Goal: Information Seeking & Learning: Learn about a topic

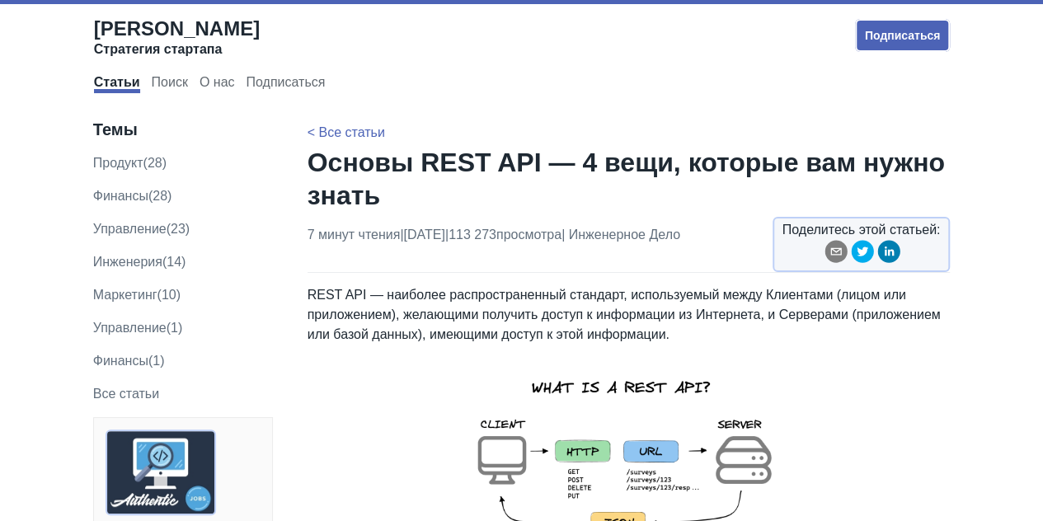
click at [392, 309] on font "REST API — наиболее распространенный стандарт, используемый между Клиентами (ли…" at bounding box center [624, 315] width 633 height 54
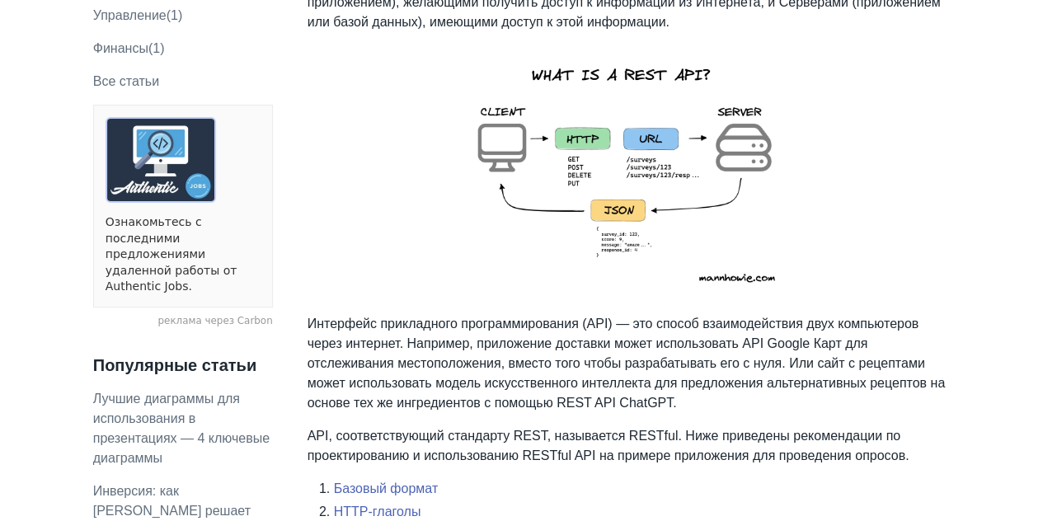
scroll to position [314, 0]
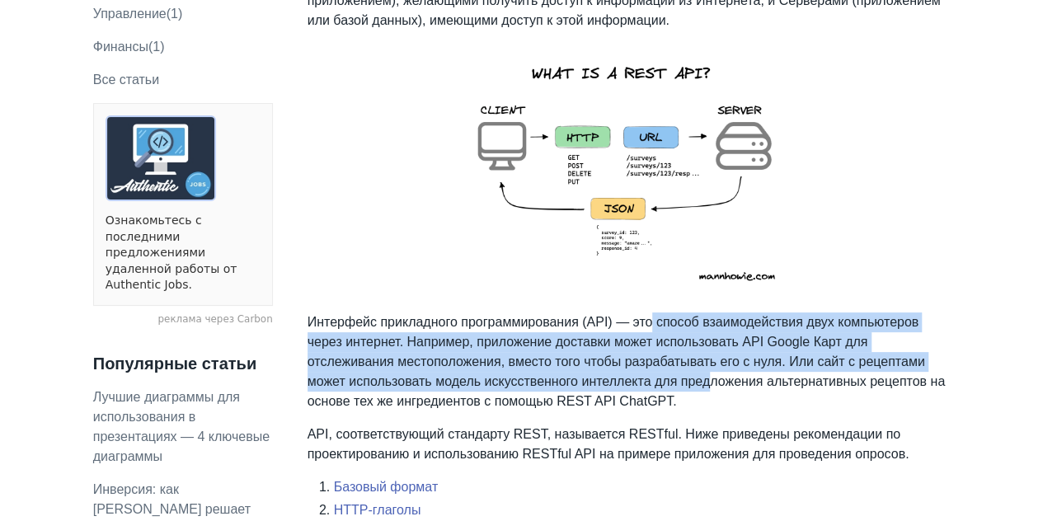
drag, startPoint x: 651, startPoint y: 315, endPoint x: 704, endPoint y: 371, distance: 77.0
click at [704, 371] on font "Интерфейс прикладного программирования (API) — это способ взаимодействия двух к…" at bounding box center [626, 361] width 637 height 93
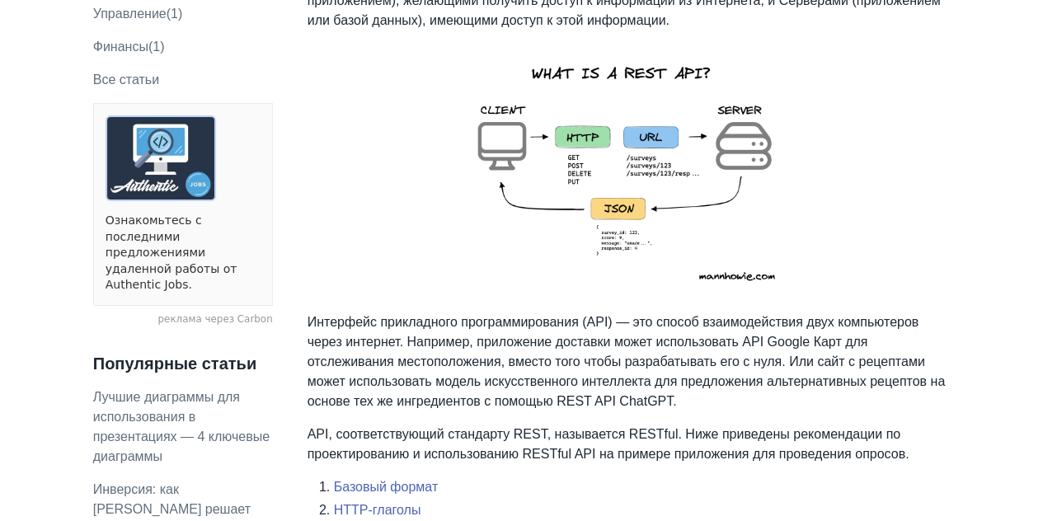
click at [689, 389] on p "Интерфейс прикладного программирования (API) — это способ взаимодействия двух к…" at bounding box center [629, 361] width 643 height 99
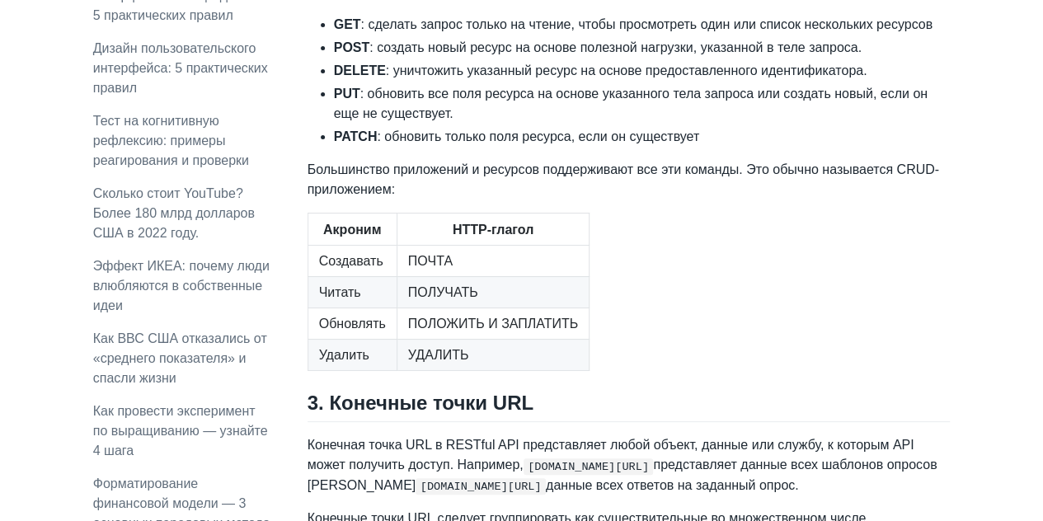
scroll to position [1830, 0]
drag, startPoint x: 564, startPoint y: 314, endPoint x: 584, endPoint y: 324, distance: 22.1
click at [584, 125] on li "PUT : обновить все поля ресурса на основе указанного тела запроса или создать н…" at bounding box center [642, 105] width 617 height 40
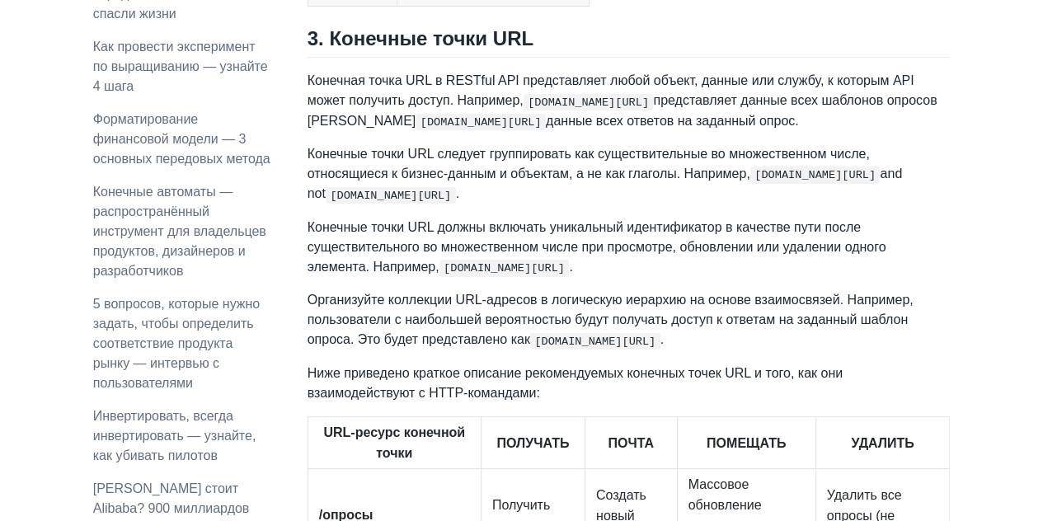
scroll to position [2194, 0]
drag, startPoint x: 591, startPoint y: 303, endPoint x: 612, endPoint y: 327, distance: 32.2
click at [612, 132] on p "Конечная точка URL в RESTful API представляет любой объект, данные или службу, …" at bounding box center [629, 102] width 643 height 60
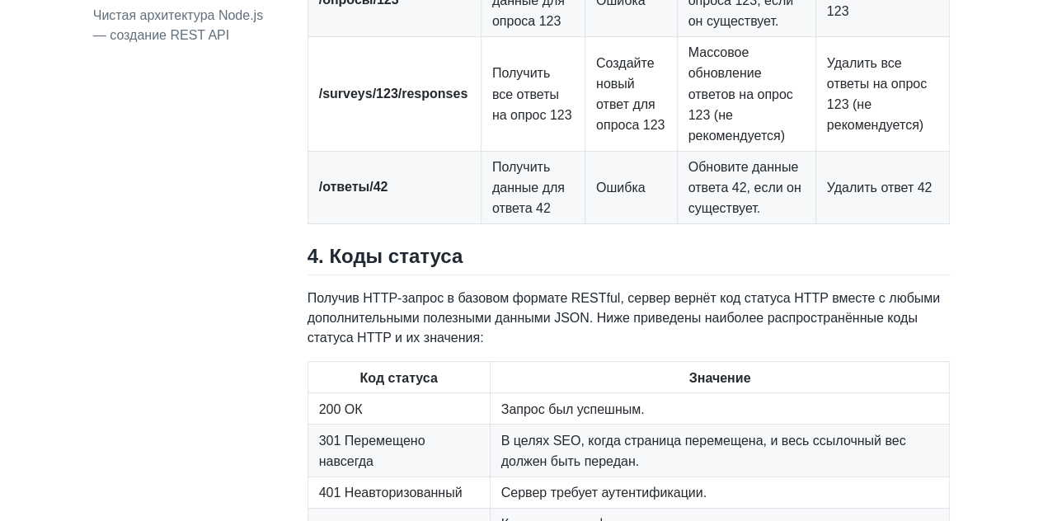
scroll to position [2793, 0]
drag, startPoint x: 487, startPoint y: 134, endPoint x: 564, endPoint y: 137, distance: 76.7
drag, startPoint x: 599, startPoint y: 141, endPoint x: 635, endPoint y: 156, distance: 39.2
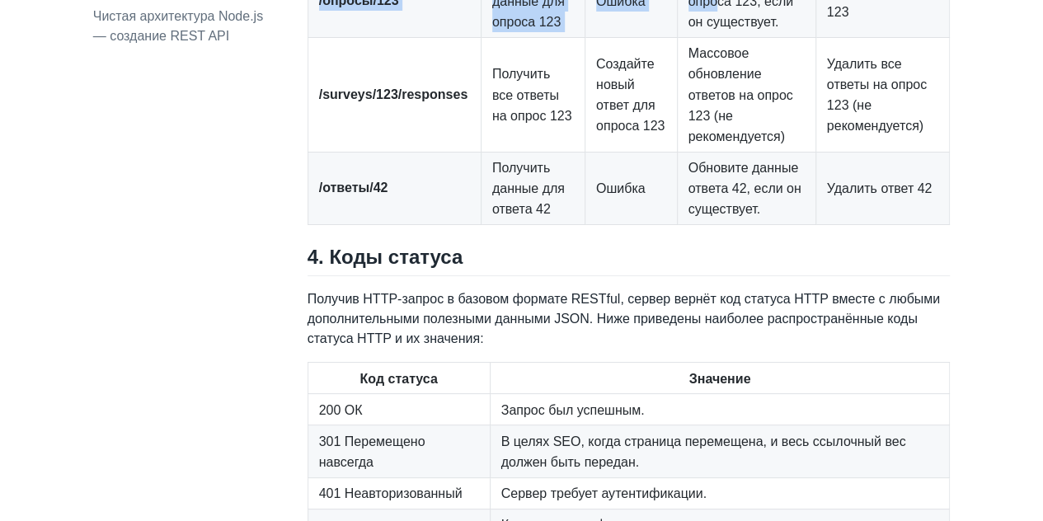
drag, startPoint x: 710, startPoint y: 232, endPoint x: 751, endPoint y: 182, distance: 64.4
click at [751, 182] on tbody "/опросы Получить все опросы Создать новый опрос [PERSON_NAME] обновление опросо…" at bounding box center [629, 48] width 642 height 354
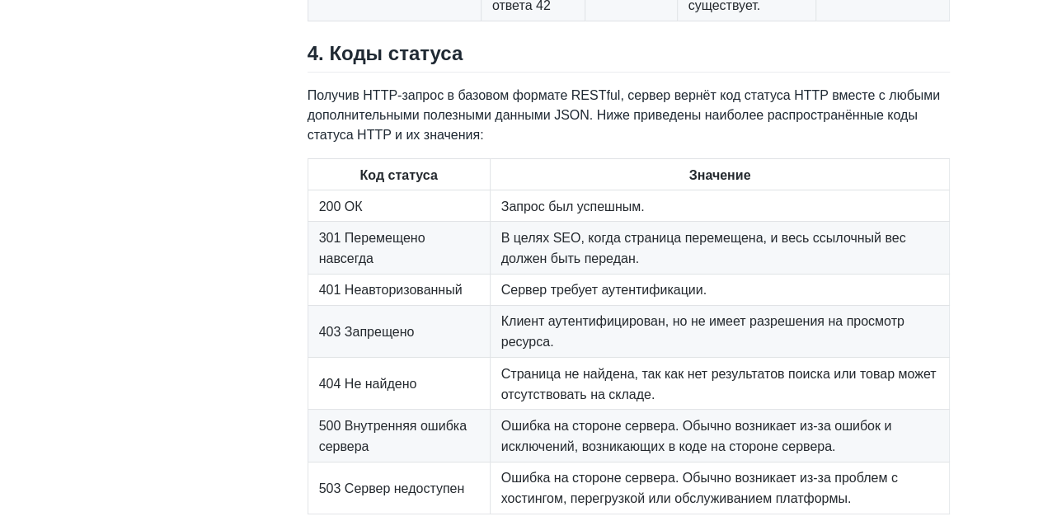
scroll to position [2999, 0]
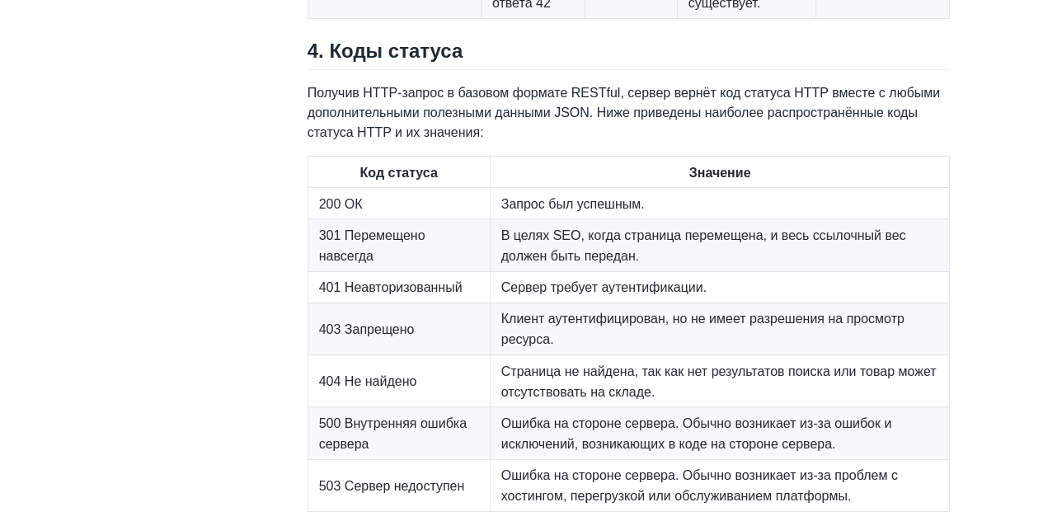
click at [650, 70] on h2 "4. Коды статуса" at bounding box center [629, 54] width 643 height 31
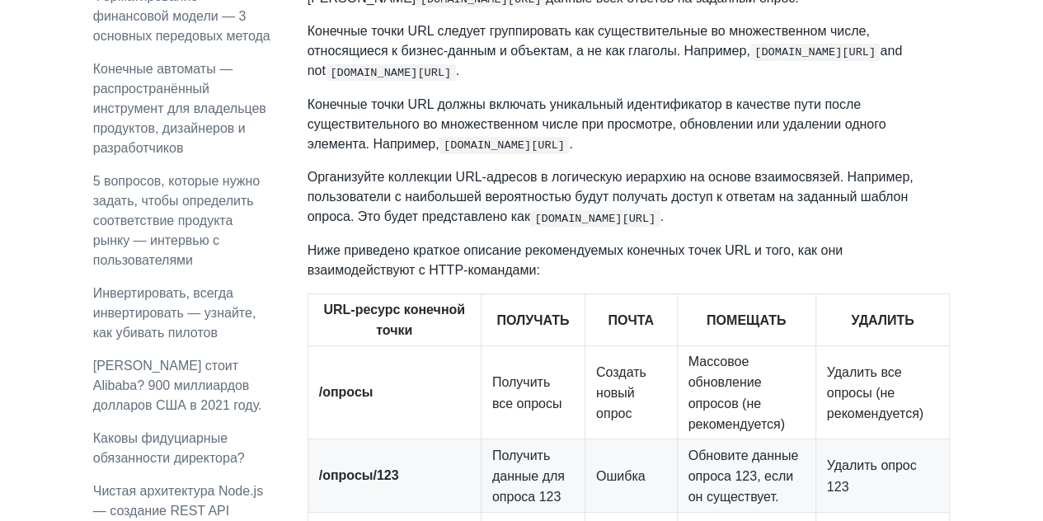
scroll to position [2317, 0]
